Goal: Task Accomplishment & Management: Manage account settings

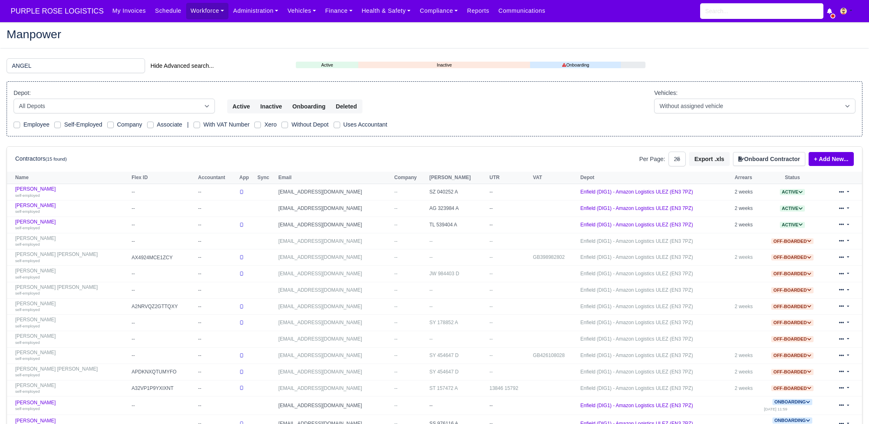
select select "25"
drag, startPoint x: 0, startPoint y: 0, endPoint x: 108, endPoint y: 72, distance: 130.1
click at [108, 72] on input "ANGEL" at bounding box center [76, 65] width 138 height 15
type input "br"
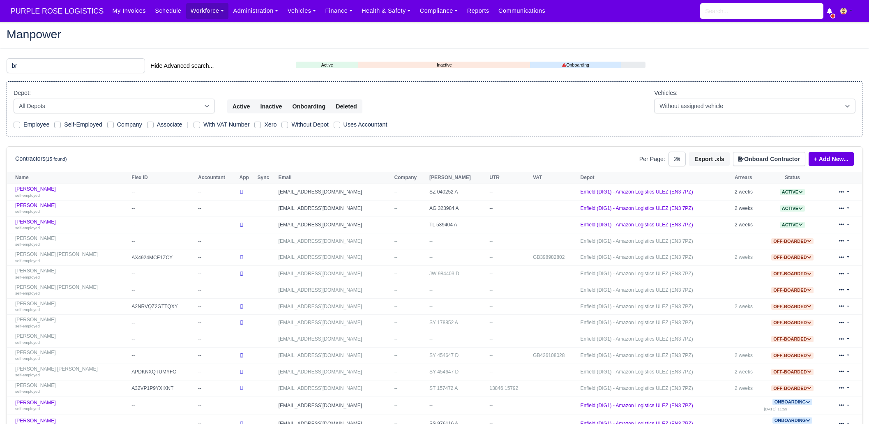
select select "25"
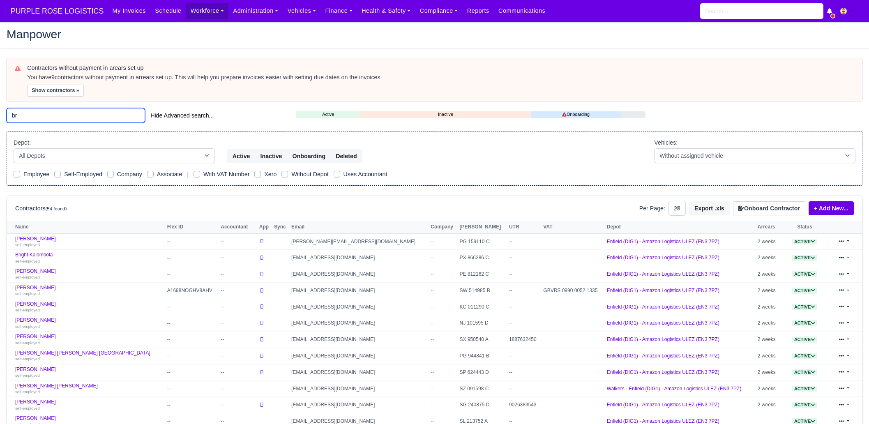
click at [63, 119] on input "br" at bounding box center [76, 115] width 138 height 15
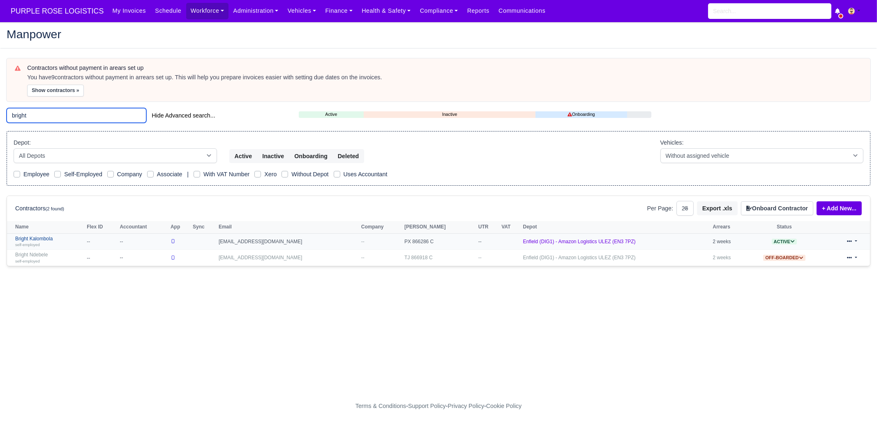
type input "bright"
click at [56, 242] on div "self-employed" at bounding box center [48, 245] width 67 height 6
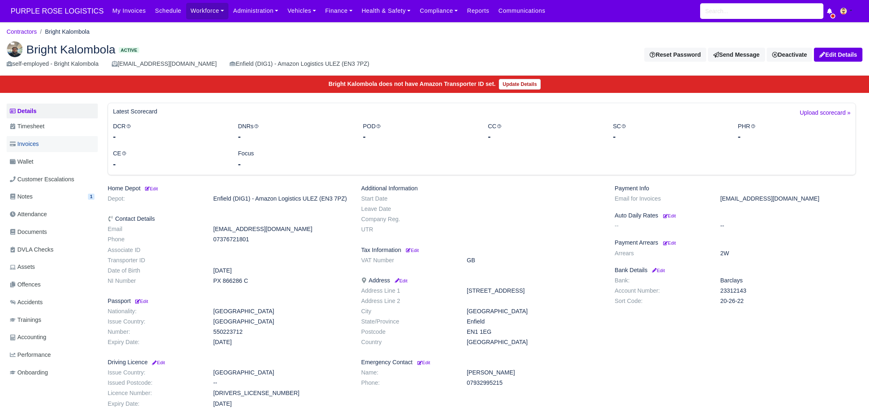
click at [45, 145] on link "Invoices" at bounding box center [52, 144] width 91 height 16
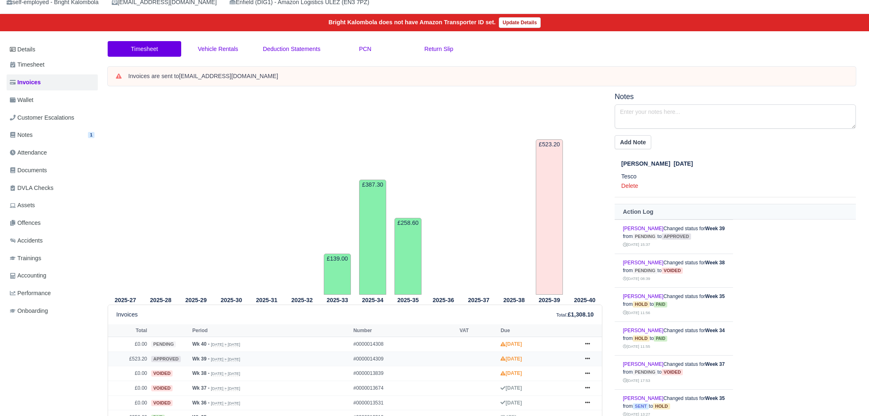
scroll to position [153, 0]
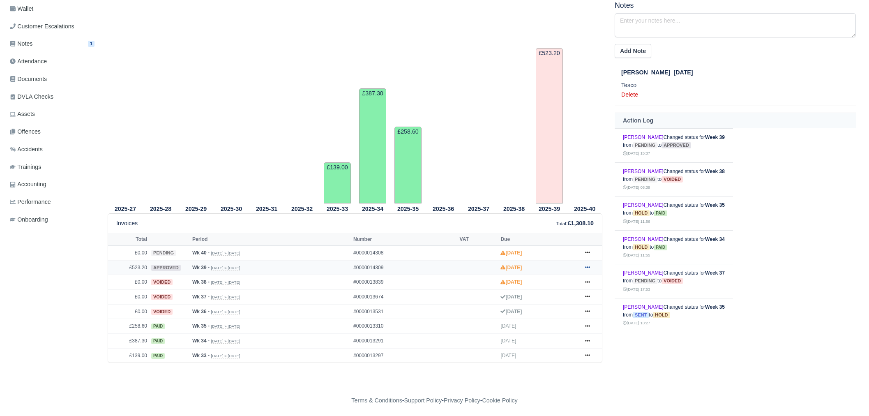
click at [593, 267] on link at bounding box center [587, 268] width 12 height 10
click at [555, 318] on link "Hold" at bounding box center [556, 317] width 73 height 17
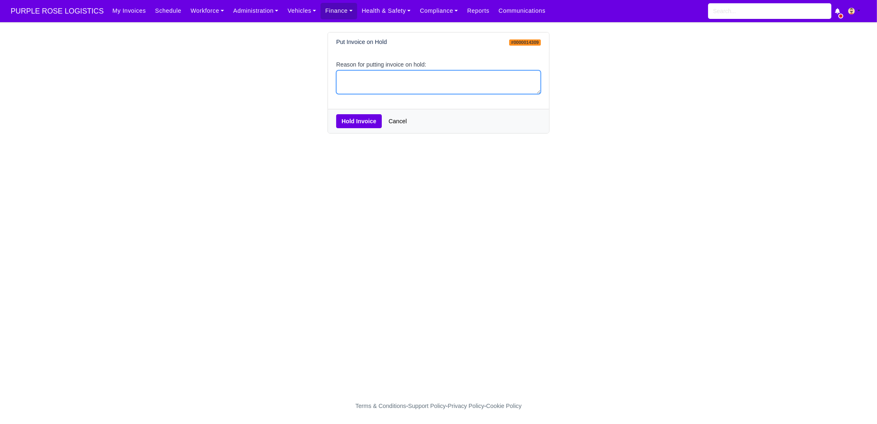
click at [368, 70] on textarea "Reason for putting invoice on hold:" at bounding box center [438, 82] width 205 height 24
type textarea "pcns"
click at [353, 128] on button "Hold Invoice" at bounding box center [359, 121] width 46 height 14
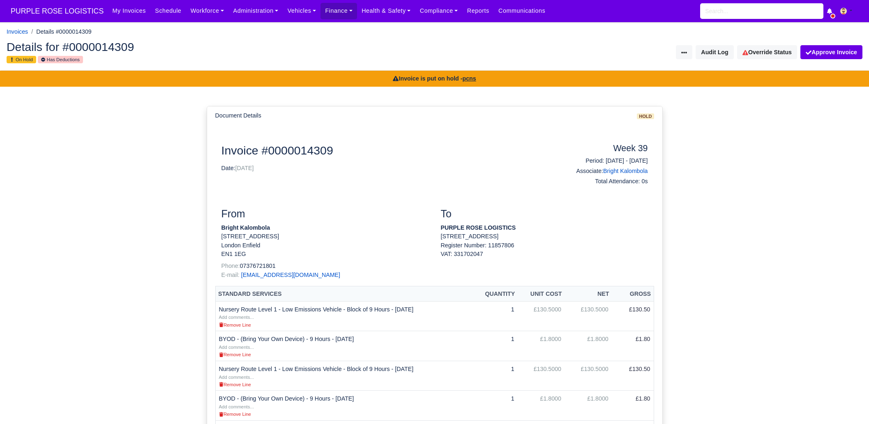
click at [65, 22] on nav "PURPLE ROSE LOGISTICS My Invoices Schedule Workforce Manpower Expiring Document…" at bounding box center [434, 11] width 869 height 22
click at [67, 16] on span "PURPLE ROSE LOGISTICS" at bounding box center [57, 11] width 101 height 16
